Goal: Task Accomplishment & Management: Complete application form

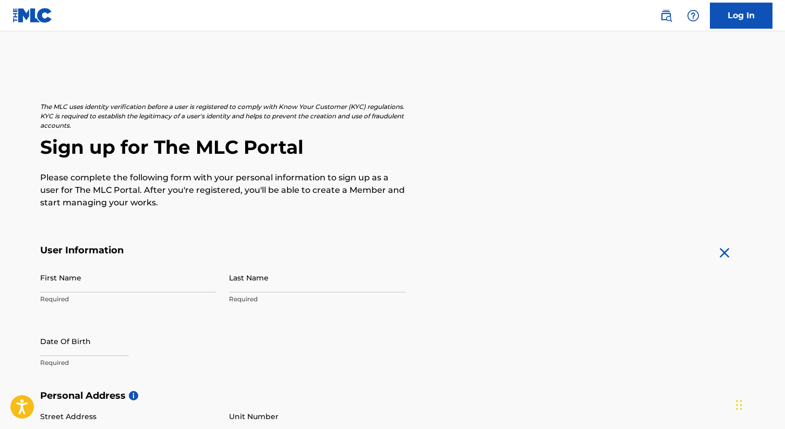
click at [84, 281] on input "First Name" at bounding box center [128, 278] width 176 height 30
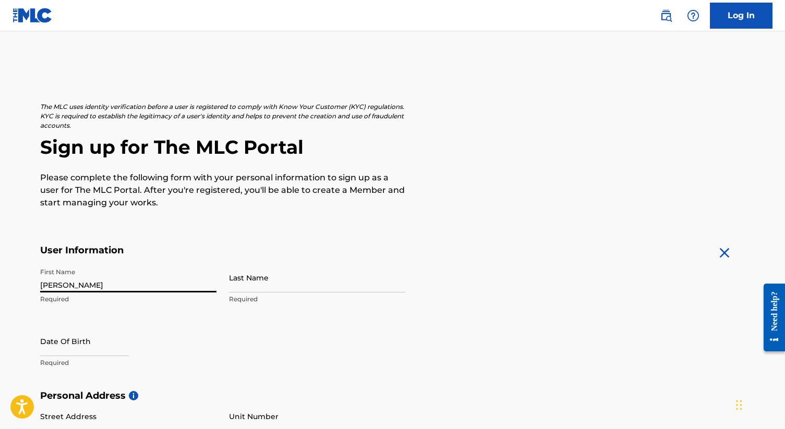
type input "[PERSON_NAME]"
click at [259, 281] on input "Last Name" at bounding box center [317, 278] width 176 height 30
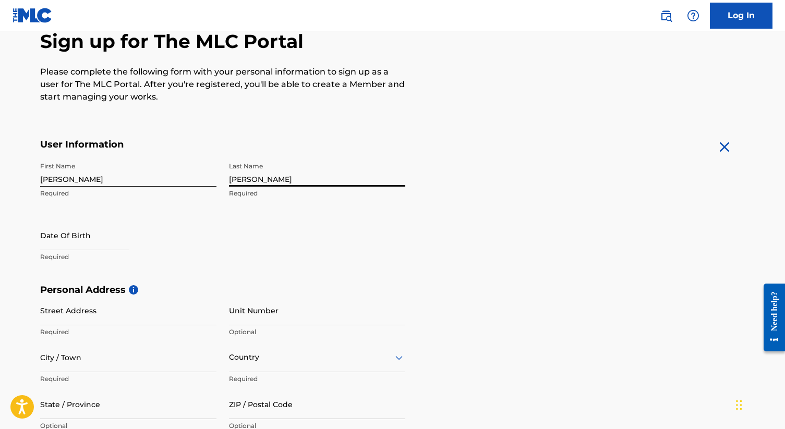
scroll to position [118, 0]
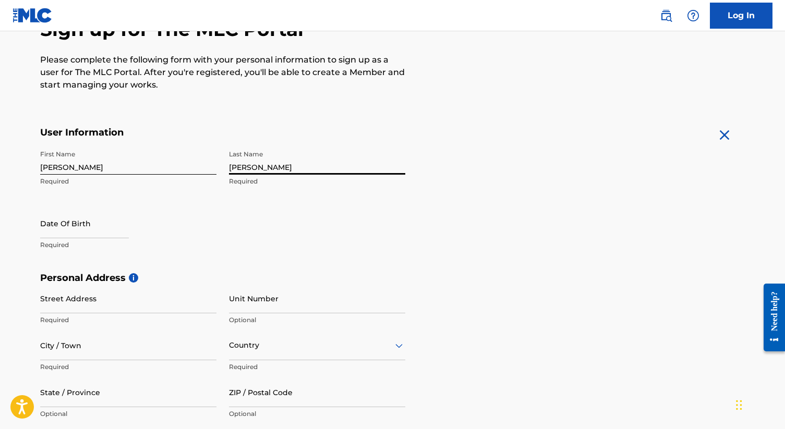
type input "Diaz"
click at [57, 215] on input "text" at bounding box center [84, 224] width 89 height 30
select select "7"
select select "2025"
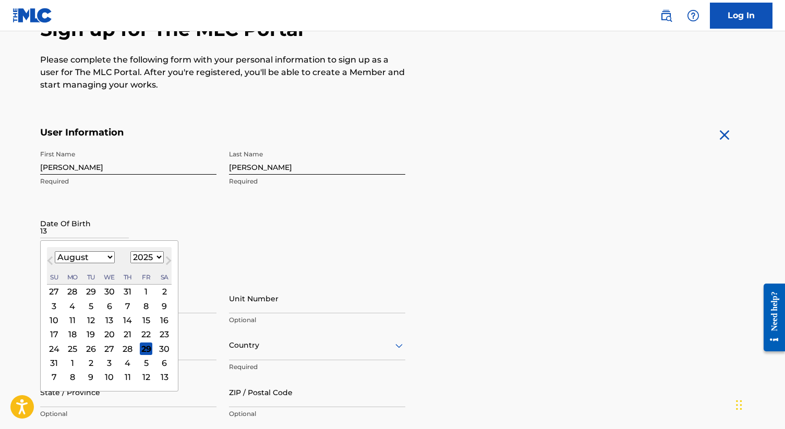
type input "13.09.2000"
click at [113, 213] on input "13.09.2000" at bounding box center [84, 224] width 89 height 30
click at [95, 253] on select "January February March April May June July August September October November De…" at bounding box center [85, 257] width 60 height 12
select select "8"
click at [55, 251] on select "January February March April May June July August September October November De…" at bounding box center [85, 257] width 60 height 12
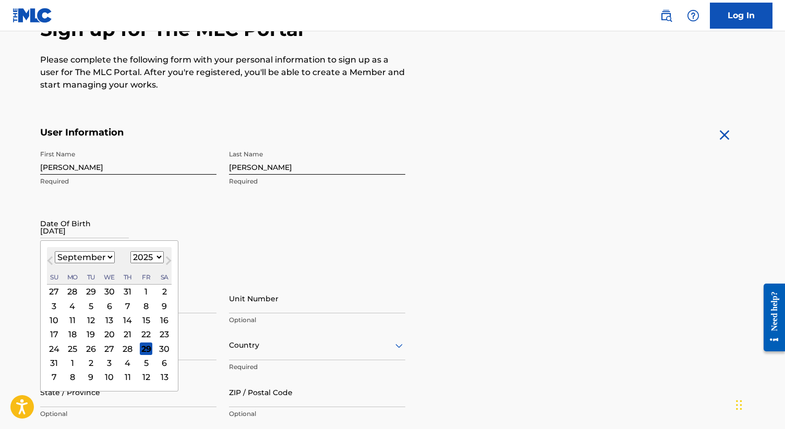
drag, startPoint x: 95, startPoint y: 253, endPoint x: 138, endPoint y: 263, distance: 43.8
click at [138, 263] on select "1899 1900 1901 1902 1903 1904 1905 1906 1907 1908 1909 1910 1911 1912 1913 1914…" at bounding box center [146, 257] width 33 height 12
select select "2000"
click at [130, 251] on select "1899 1900 1901 1902 1903 1904 1905 1906 1907 1908 1909 1910 1911 1912 1913 1914…" at bounding box center [146, 257] width 33 height 12
click at [103, 319] on div "13" at bounding box center [109, 320] width 13 height 13
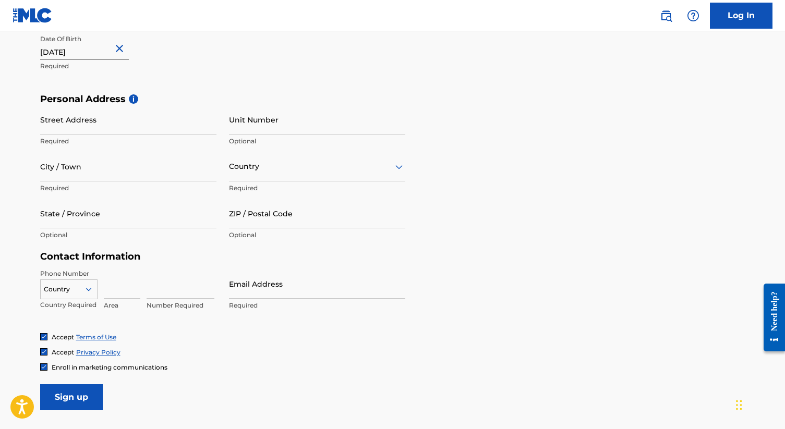
scroll to position [302, 0]
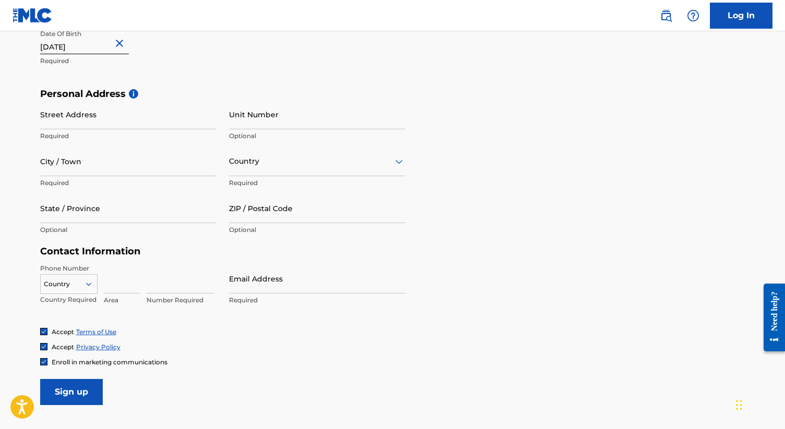
click at [109, 105] on input "Street Address" at bounding box center [128, 115] width 176 height 30
click at [277, 125] on input "Unit Number" at bounding box center [317, 115] width 176 height 30
click at [183, 118] on input "Street Address" at bounding box center [128, 115] width 176 height 30
type input "San Salvador 2229 Esquina 21 de Septiembre"
type input "Casa"
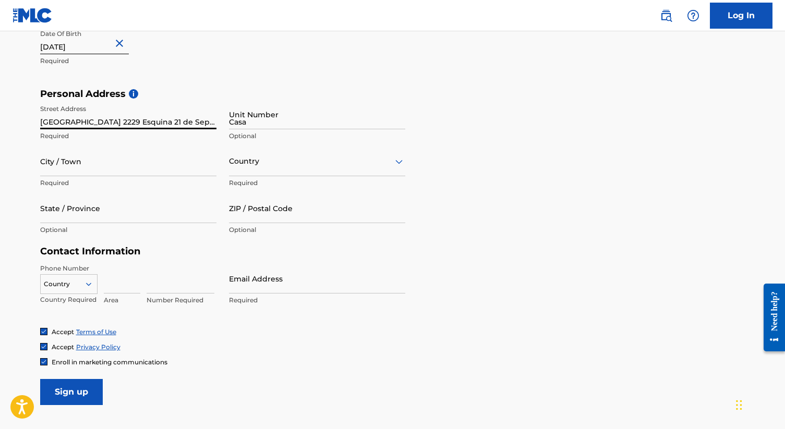
type input "Parque Rodo"
type input "Uruguay"
type input "Montevideo"
type input "11200"
type input "598"
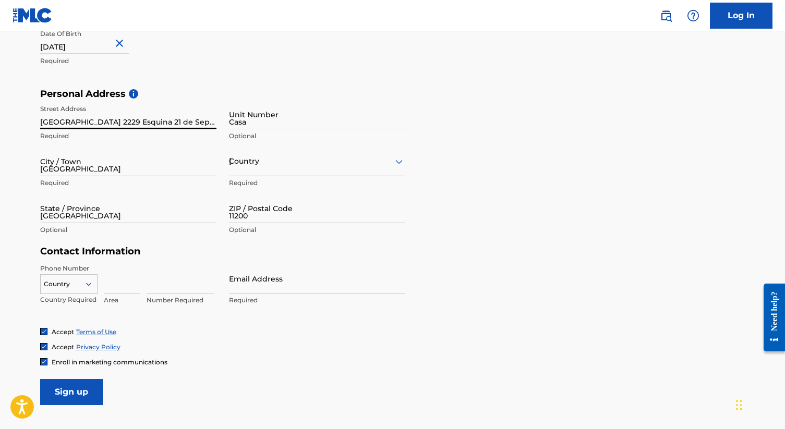
type input "99"
type input "343581"
type input "rodrigo@weareacid.com"
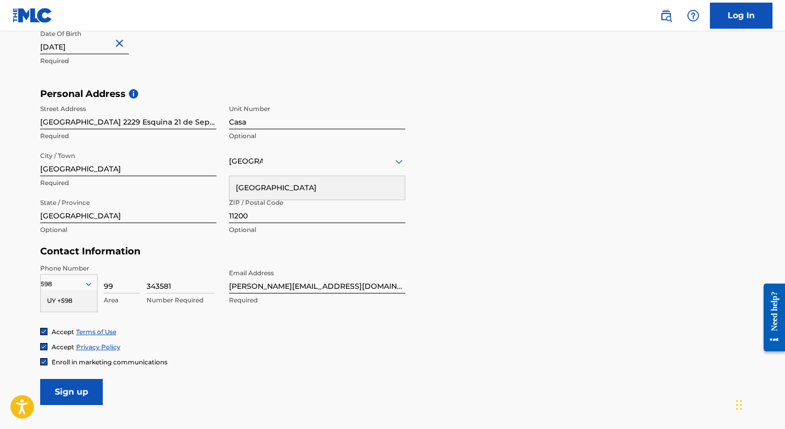
click at [263, 172] on div "Uruguay" at bounding box center [317, 162] width 176 height 30
click at [269, 201] on input "11200" at bounding box center [317, 208] width 176 height 30
click at [489, 200] on div "Personal Address i Street Address San Salvador 2229 Esquina 21 de Septiembre Re…" at bounding box center [392, 167] width 705 height 158
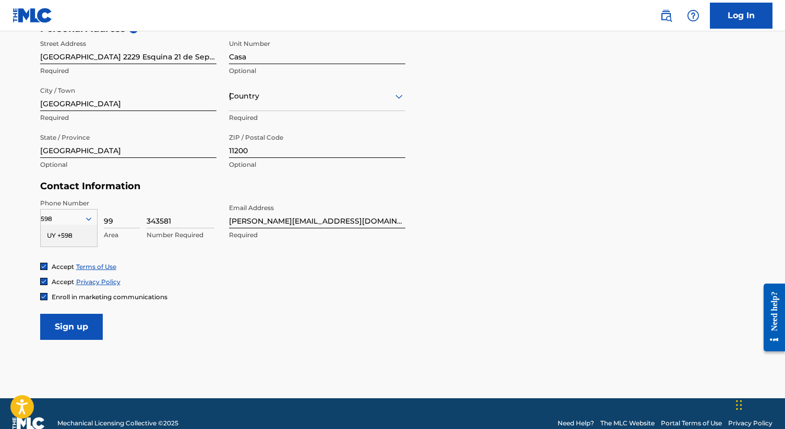
scroll to position [386, 0]
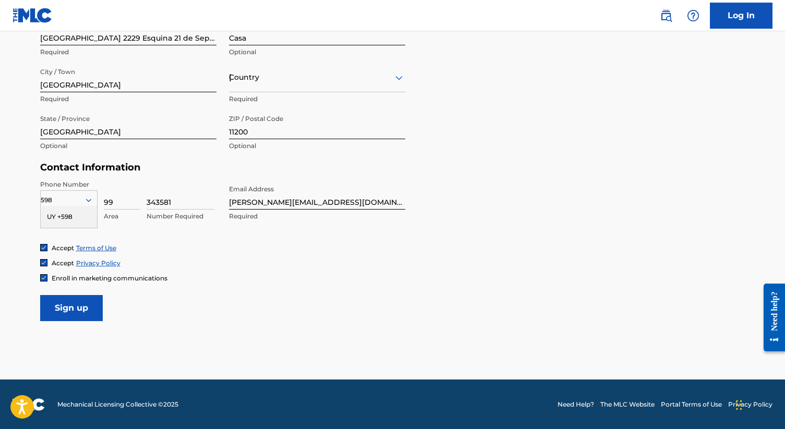
click at [74, 315] on input "Sign up" at bounding box center [71, 308] width 63 height 26
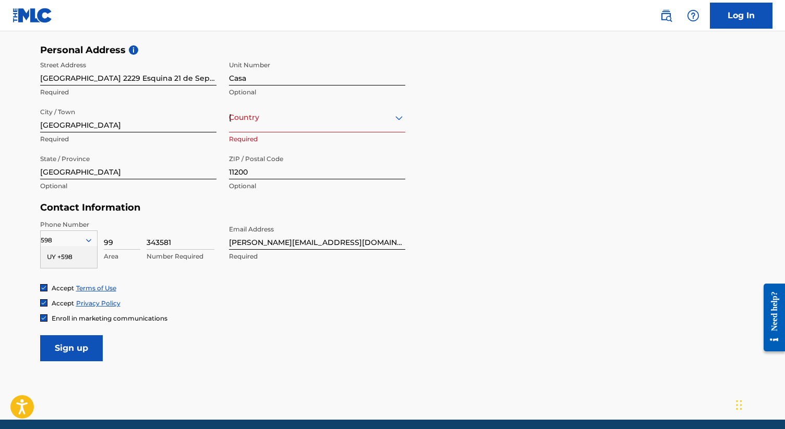
scroll to position [338, 0]
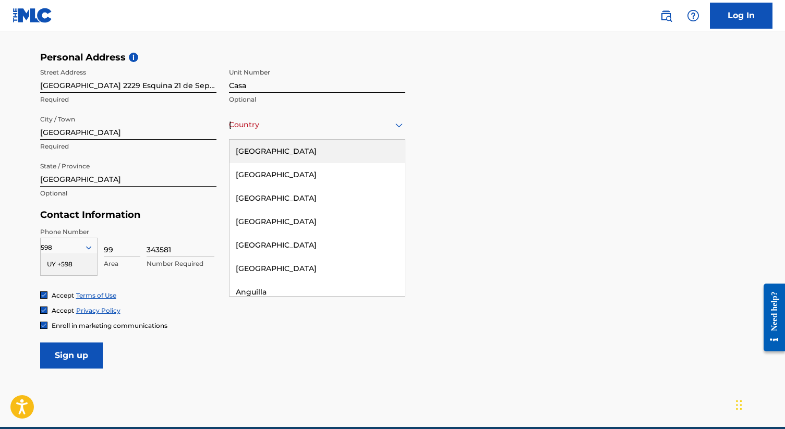
click at [258, 138] on div "Country Uruguay" at bounding box center [317, 125] width 176 height 30
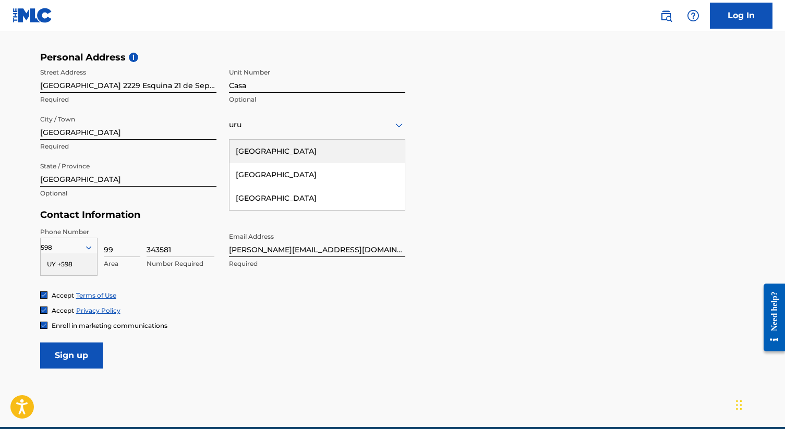
type input "urug"
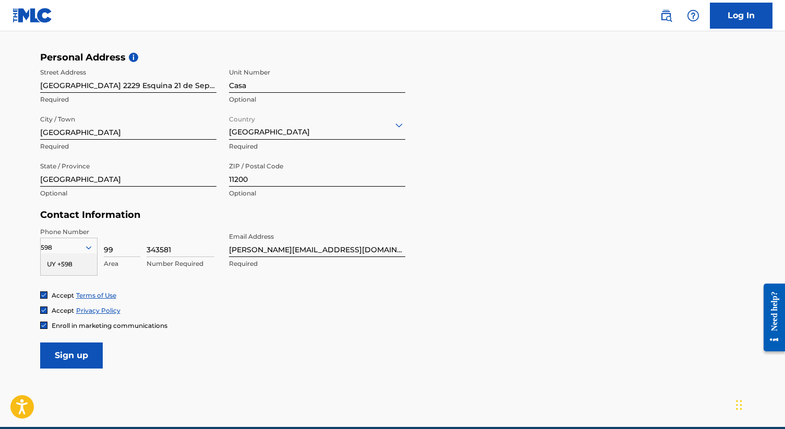
click at [71, 353] on input "Sign up" at bounding box center [71, 356] width 63 height 26
click at [69, 261] on div "UY +598" at bounding box center [69, 264] width 56 height 22
click at [69, 346] on input "Sign up" at bounding box center [71, 356] width 63 height 26
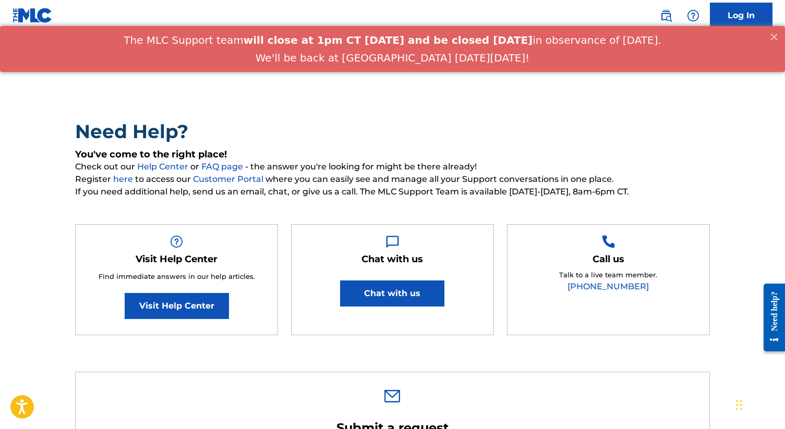
click at [419, 289] on button "Chat with us" at bounding box center [392, 294] width 104 height 26
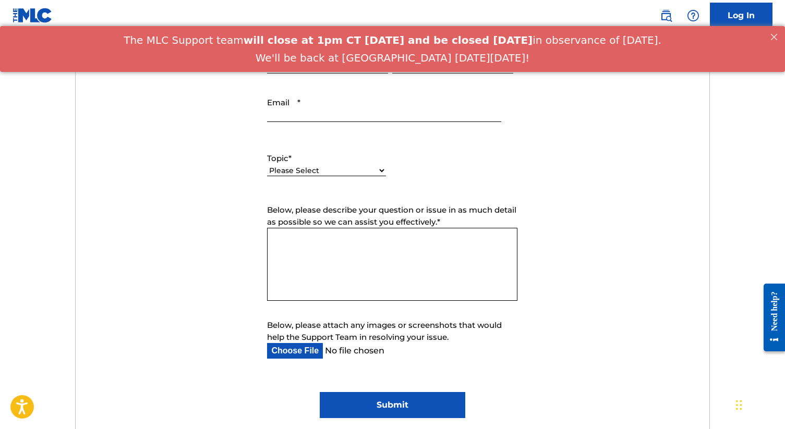
scroll to position [425, 0]
